Goal: Navigation & Orientation: Locate item on page

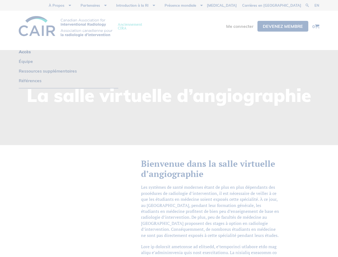
scroll to position [610, 0]
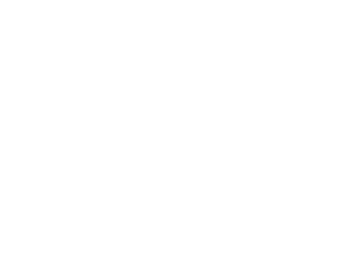
scroll to position [158, 0]
